Goal: Navigation & Orientation: Find specific page/section

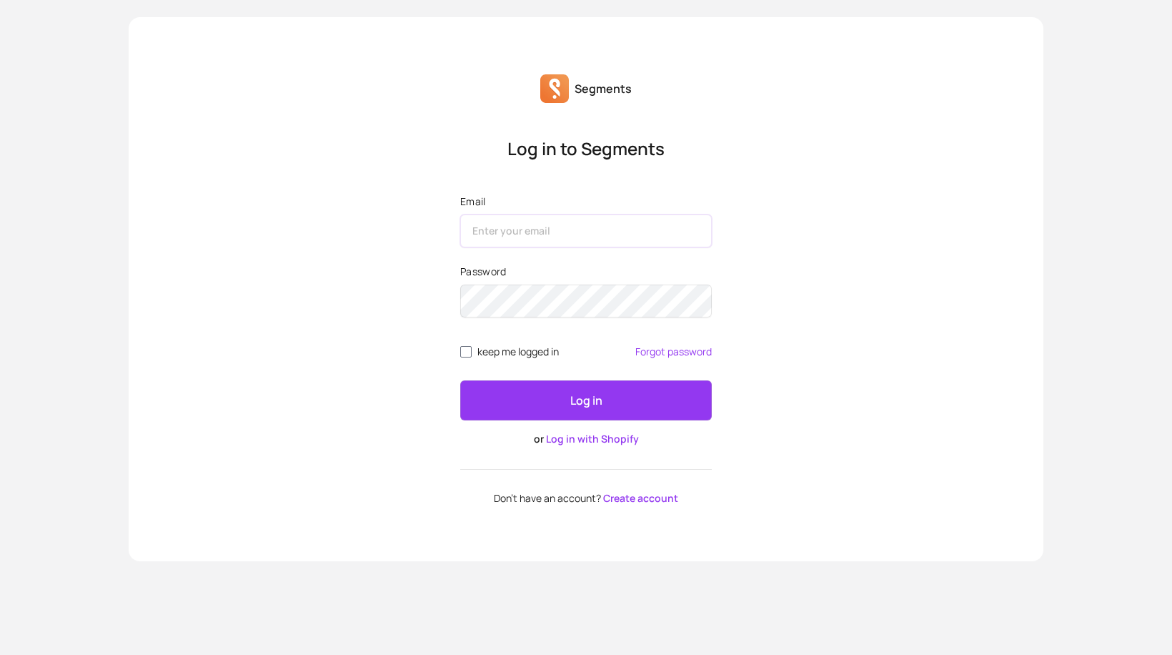
click at [497, 236] on input "Email" at bounding box center [586, 230] width 252 height 33
type input "[EMAIL_ADDRESS][DOMAIN_NAME]"
click at [572, 440] on link "Log in with Shopify" at bounding box center [592, 439] width 93 height 14
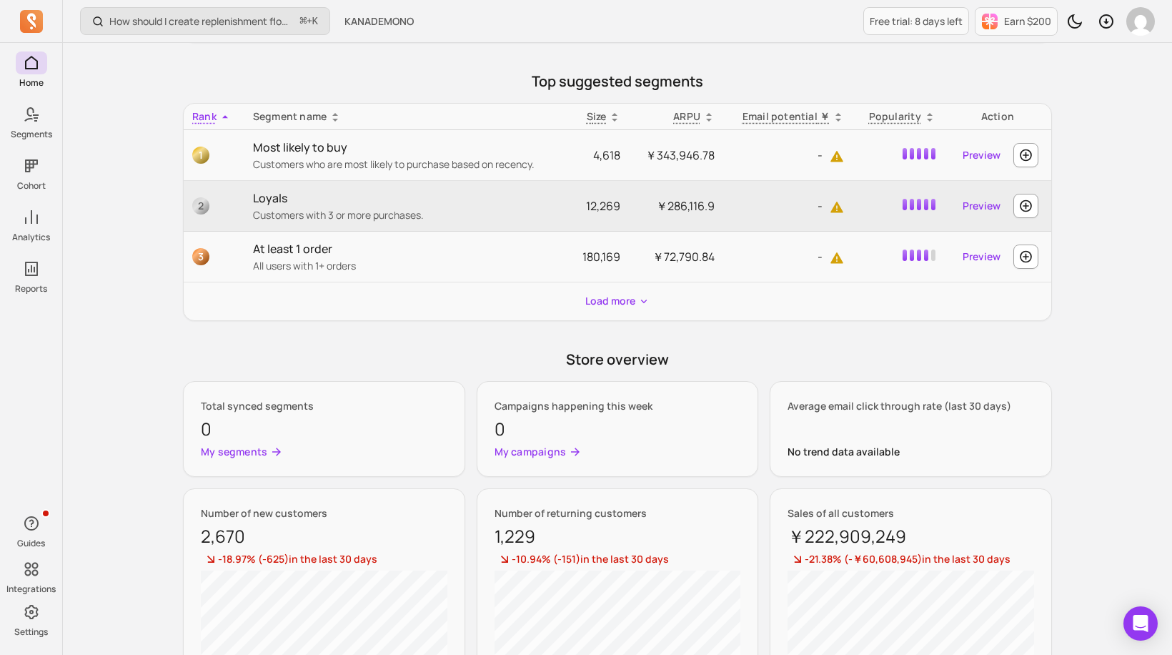
scroll to position [625, 0]
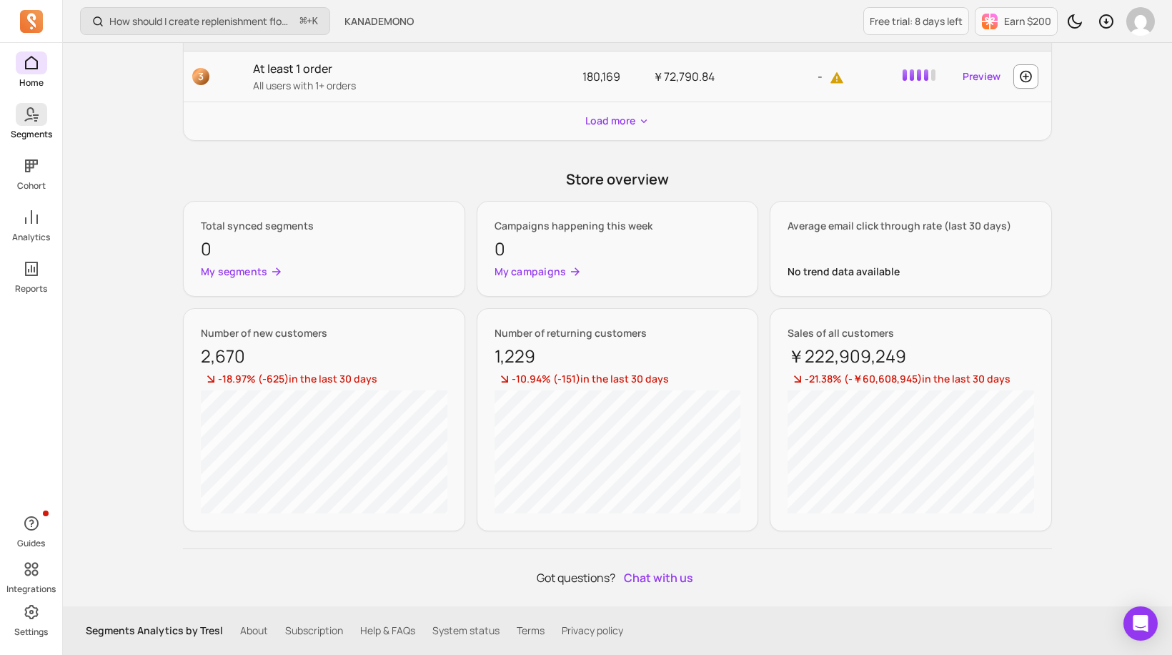
click at [44, 119] on span at bounding box center [31, 114] width 31 height 23
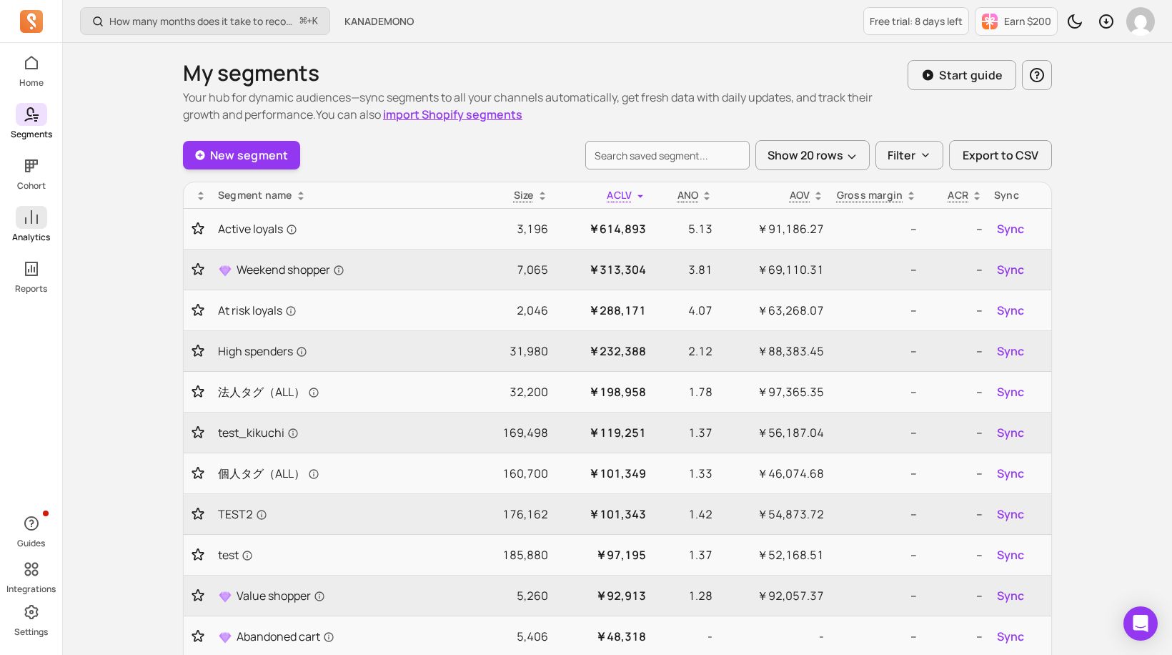
click at [37, 214] on icon at bounding box center [31, 217] width 13 height 14
